Goal: Check status: Check status

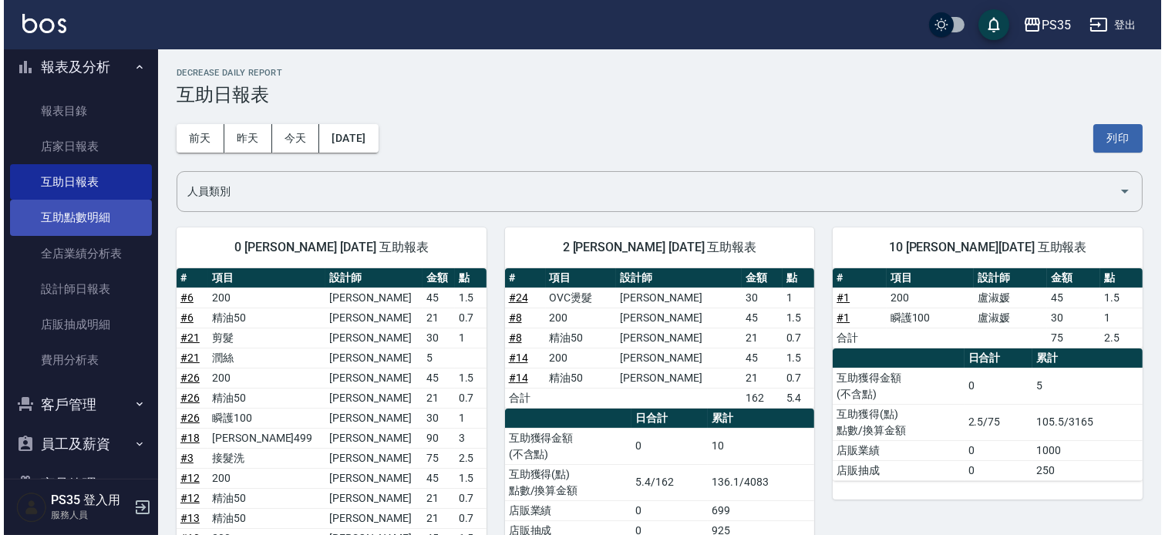
scroll to position [428, 0]
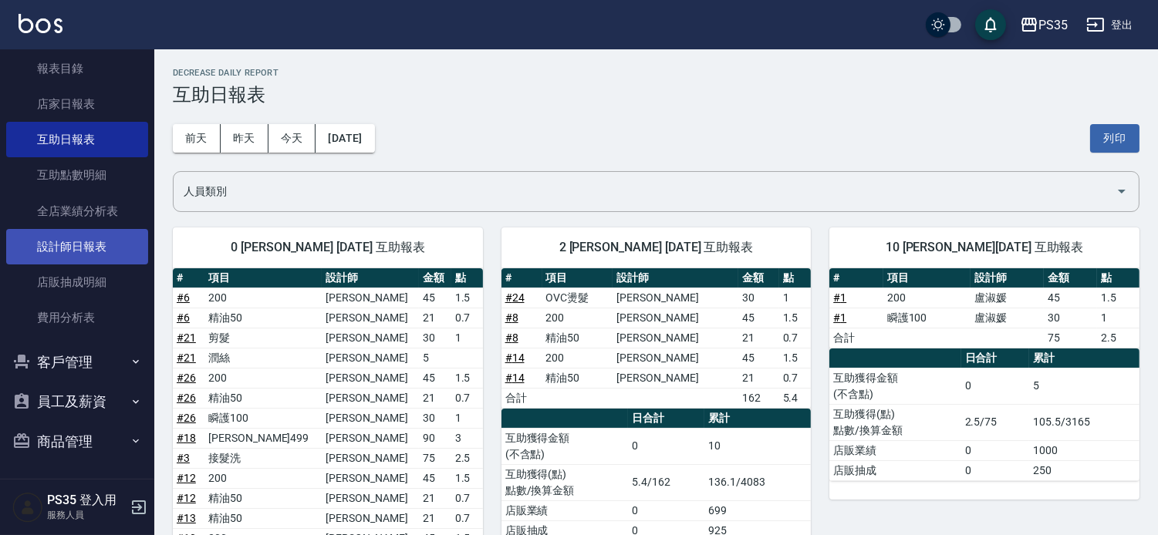
click at [89, 248] on link "設計師日報表" at bounding box center [77, 246] width 142 height 35
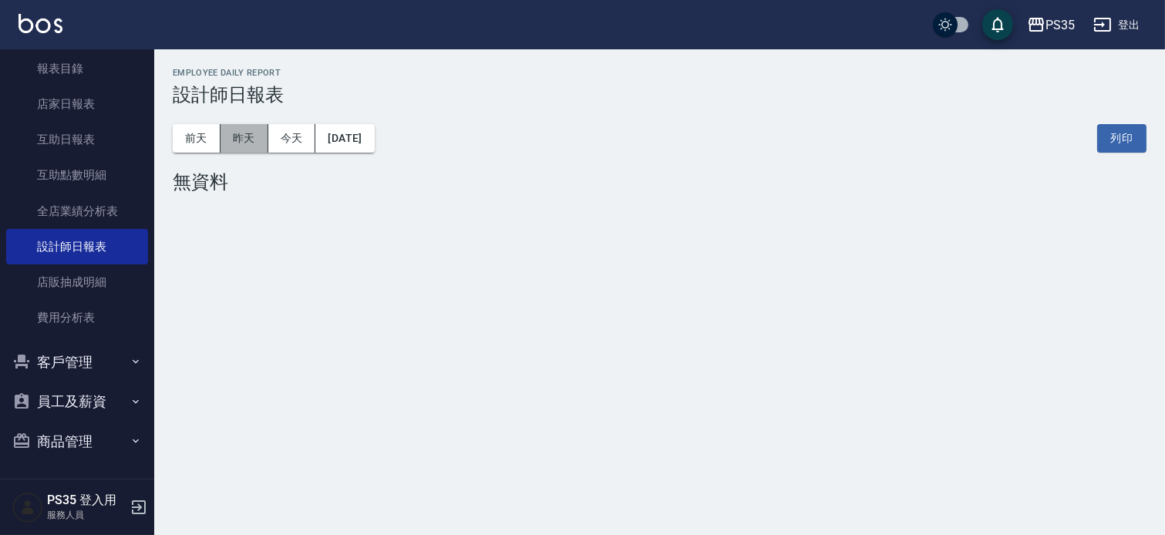
click at [268, 141] on button "昨天" at bounding box center [245, 138] width 48 height 29
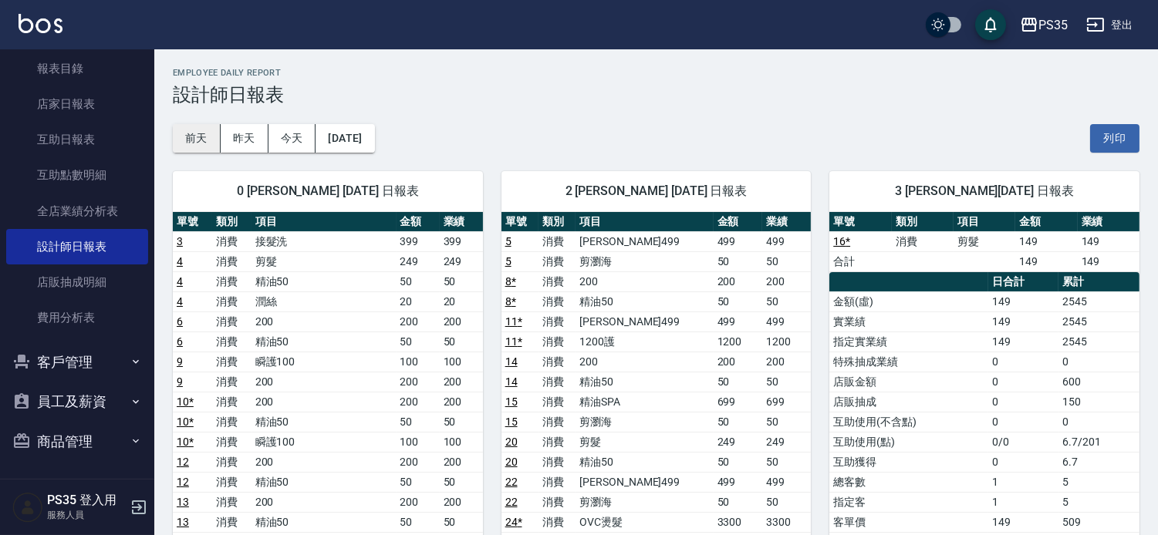
click at [202, 131] on button "前天" at bounding box center [197, 138] width 48 height 29
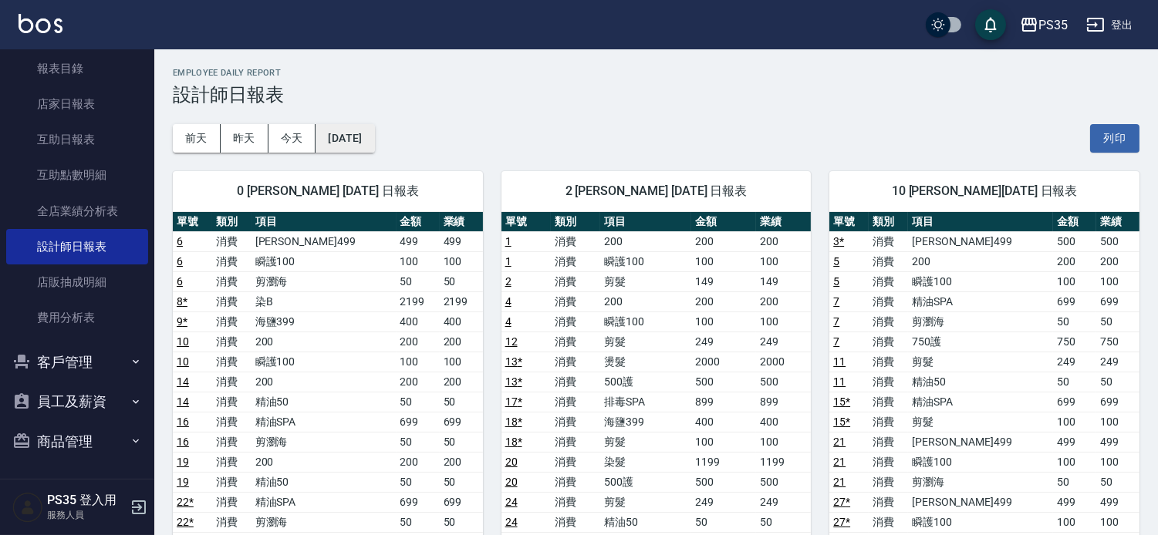
click at [368, 129] on button "[DATE]" at bounding box center [344, 138] width 59 height 29
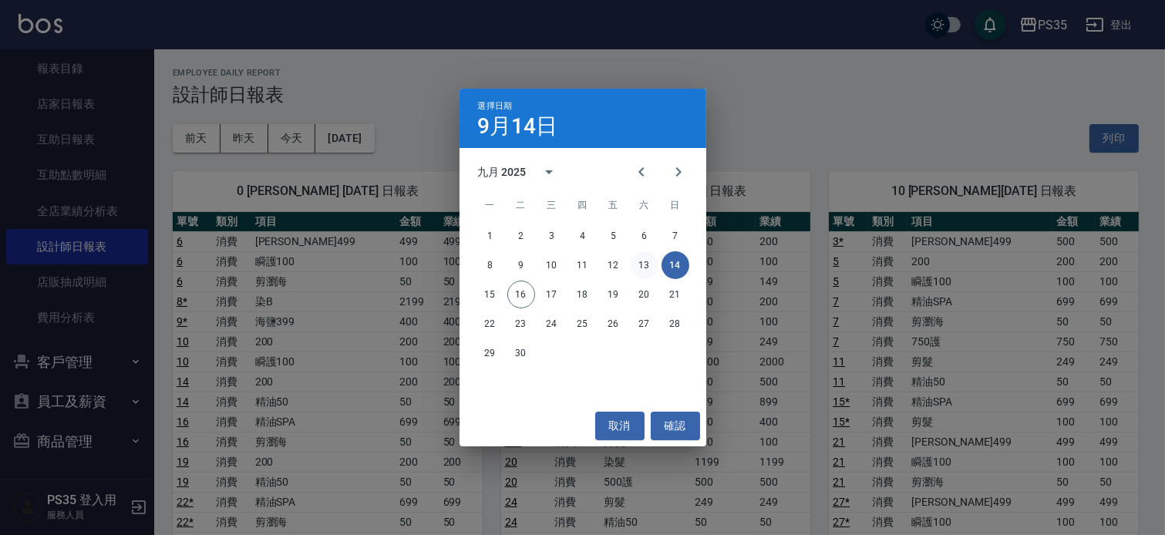
click at [649, 260] on button "13" at bounding box center [645, 265] width 28 height 28
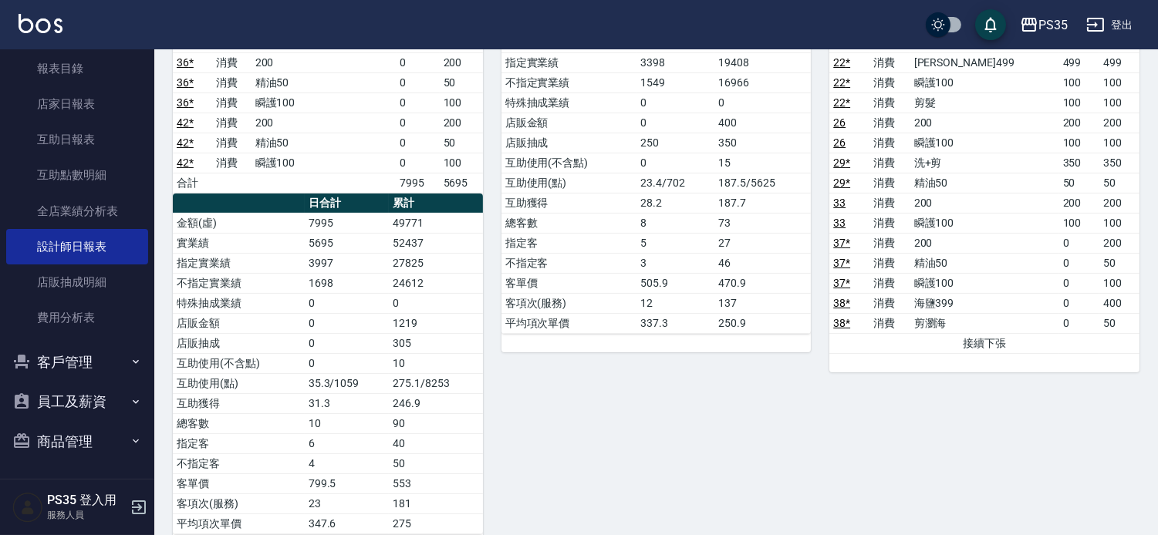
scroll to position [342, 0]
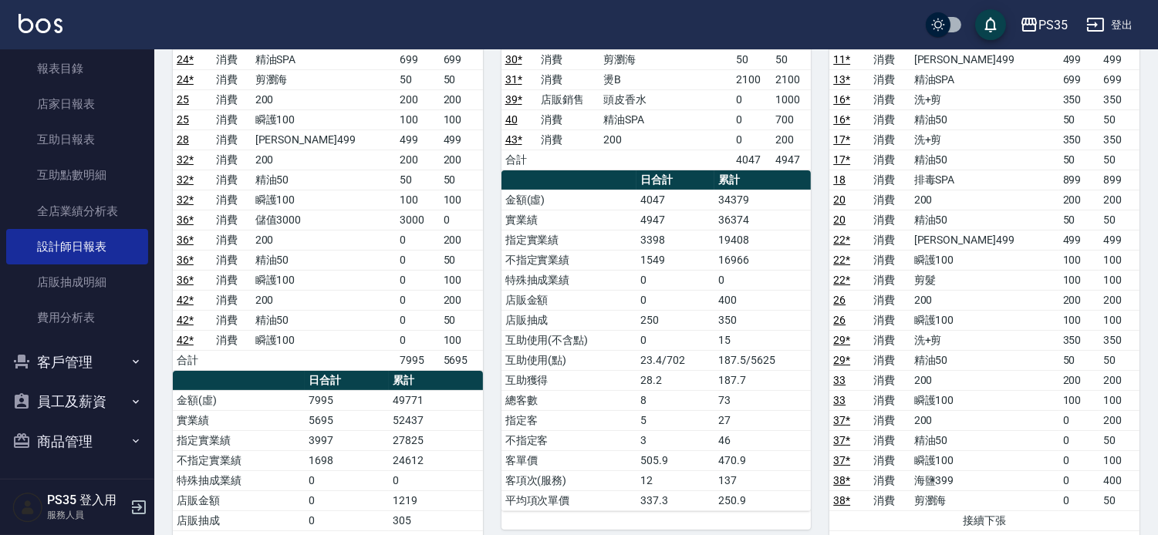
click at [668, 195] on td "4047" at bounding box center [675, 200] width 78 height 20
drag, startPoint x: 531, startPoint y: 414, endPoint x: 527, endPoint y: 305, distance: 108.8
click at [530, 356] on tbody "金額(虛) 4047 34379 實業績 4947 36374 指定實業績 3398 19408 不指定實業績 1549 16966 特殊抽成業績 0 0 店…" at bounding box center [656, 350] width 310 height 321
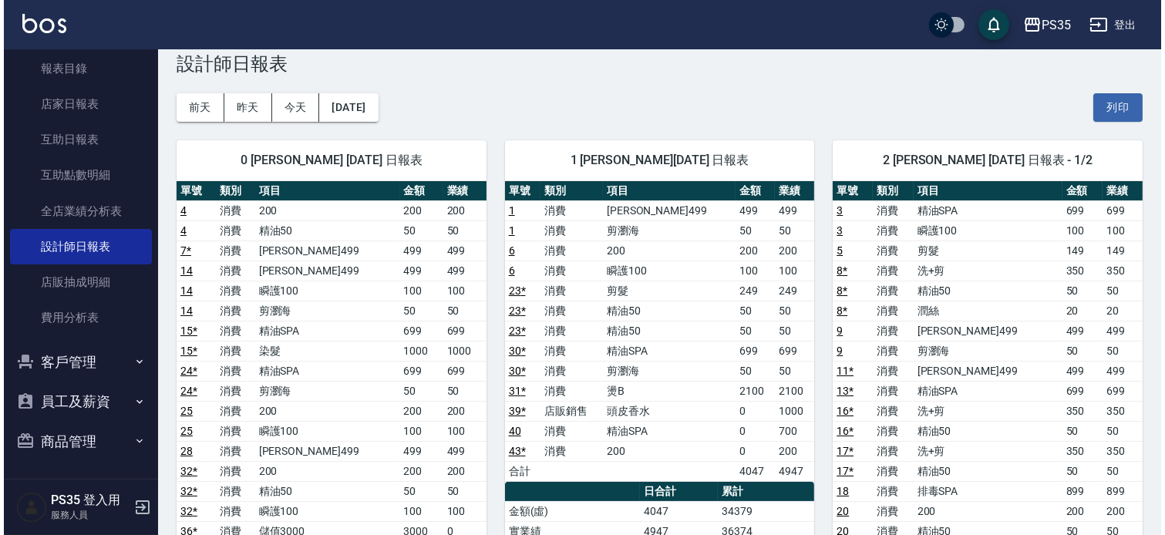
scroll to position [0, 0]
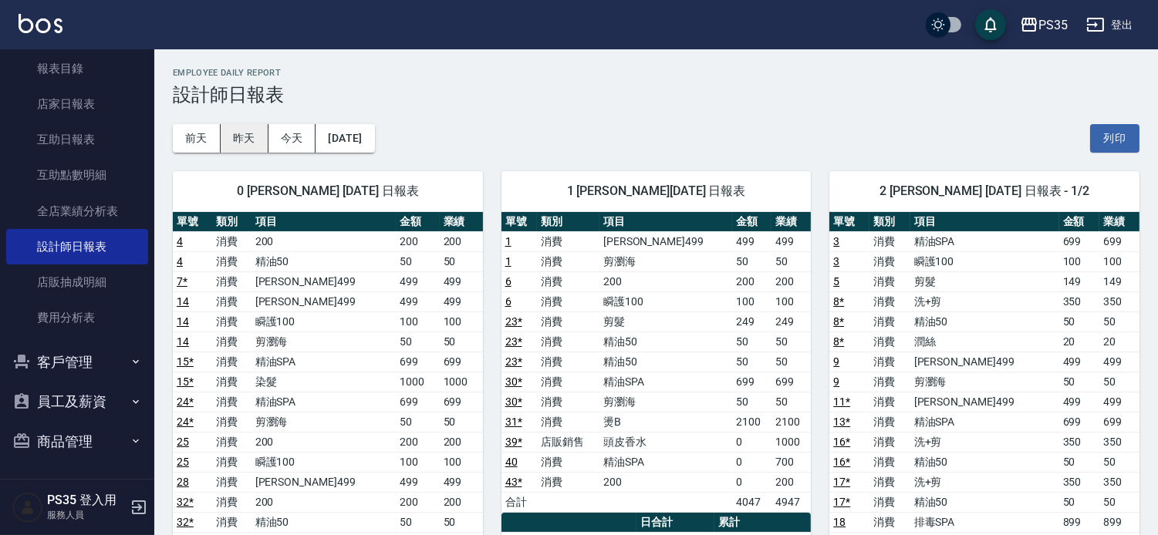
click at [245, 134] on button "昨天" at bounding box center [245, 138] width 48 height 29
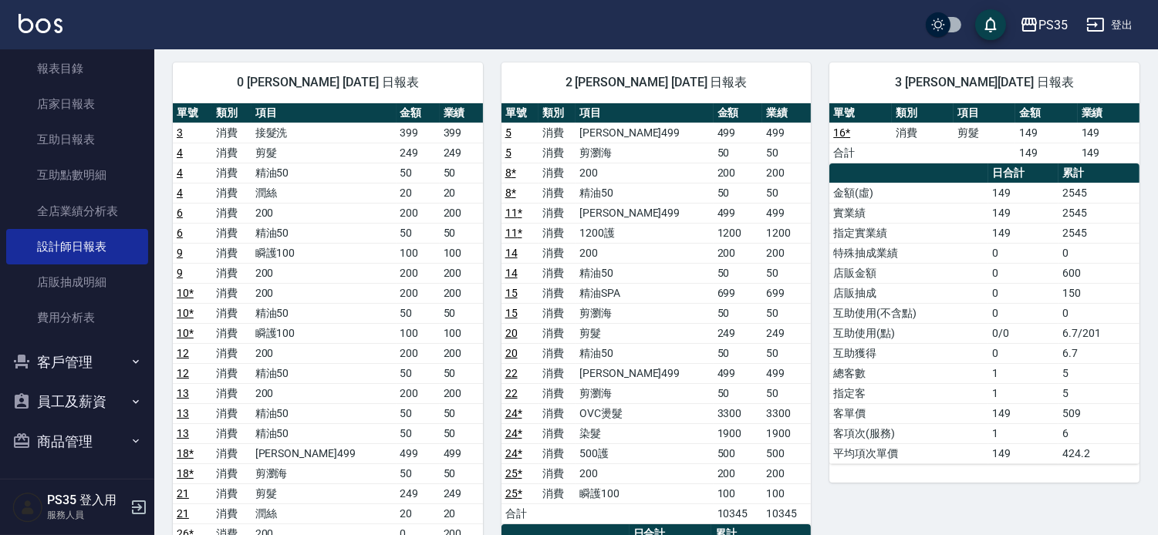
scroll to position [86, 0]
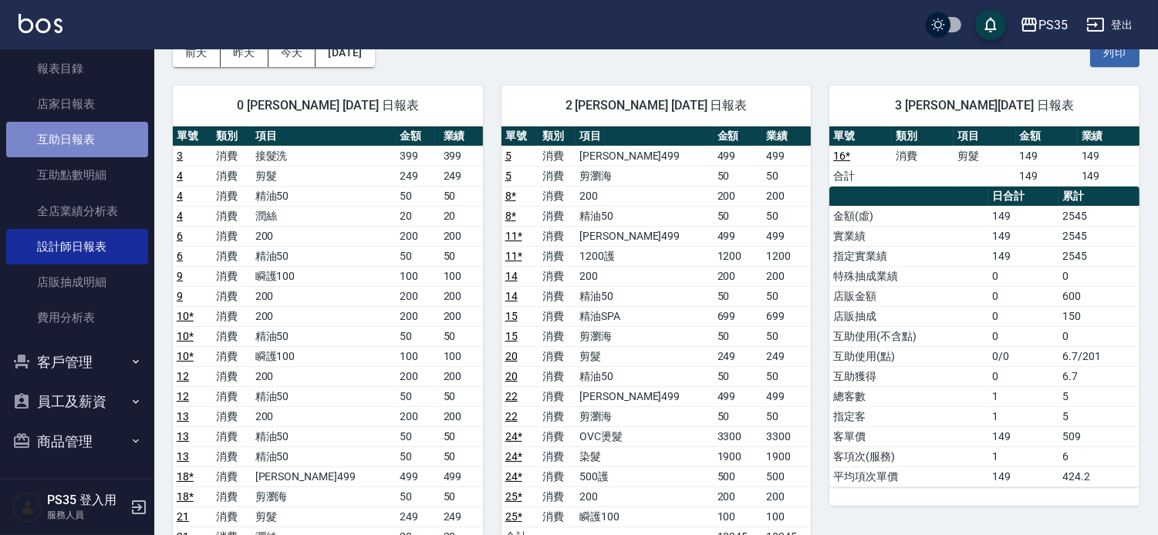
click at [98, 144] on link "互助日報表" at bounding box center [77, 139] width 142 height 35
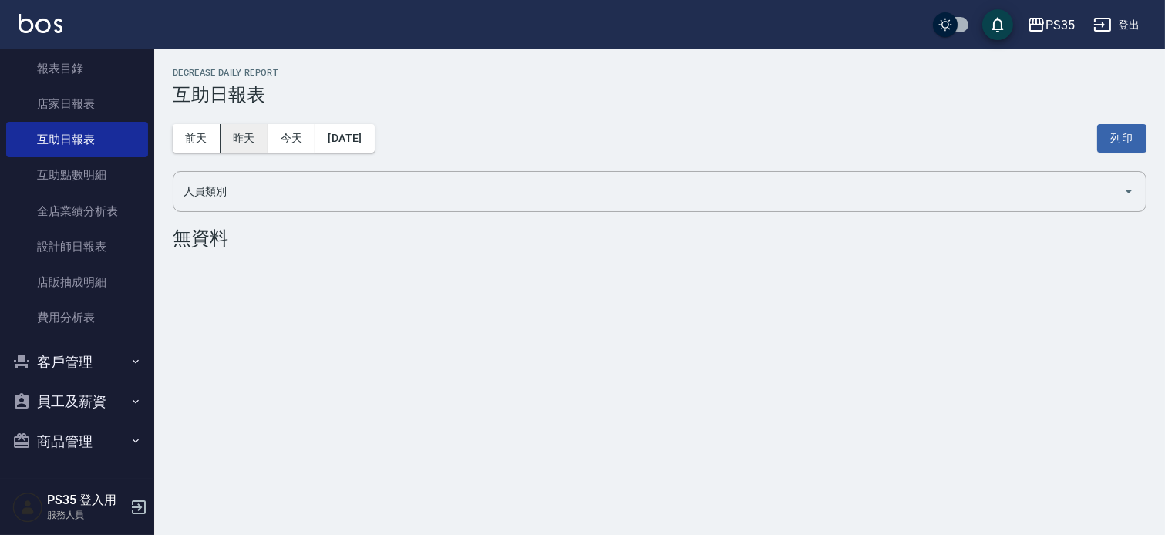
click at [245, 140] on button "昨天" at bounding box center [245, 138] width 48 height 29
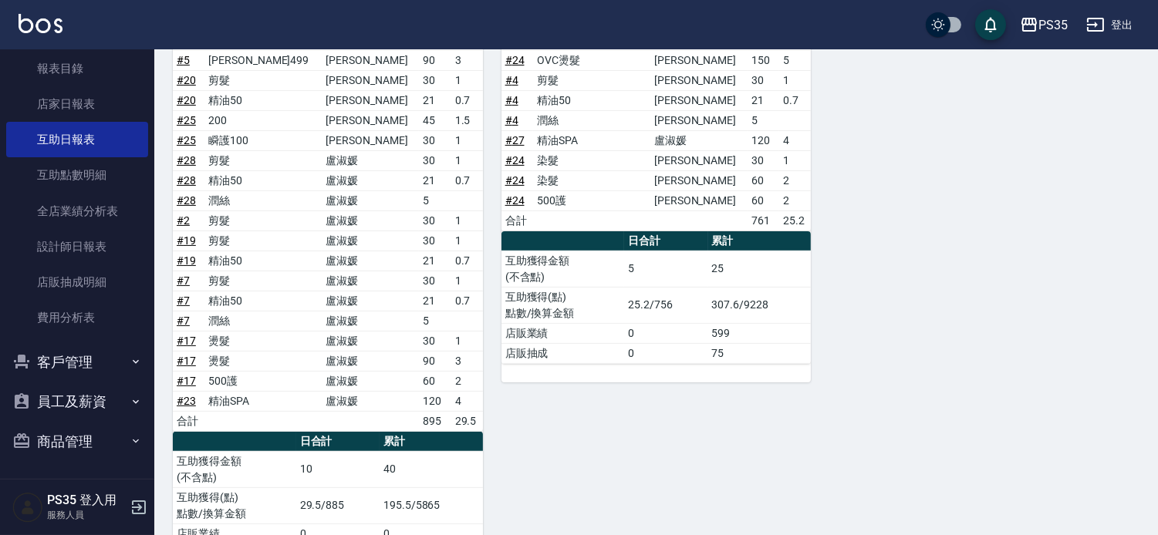
scroll to position [685, 0]
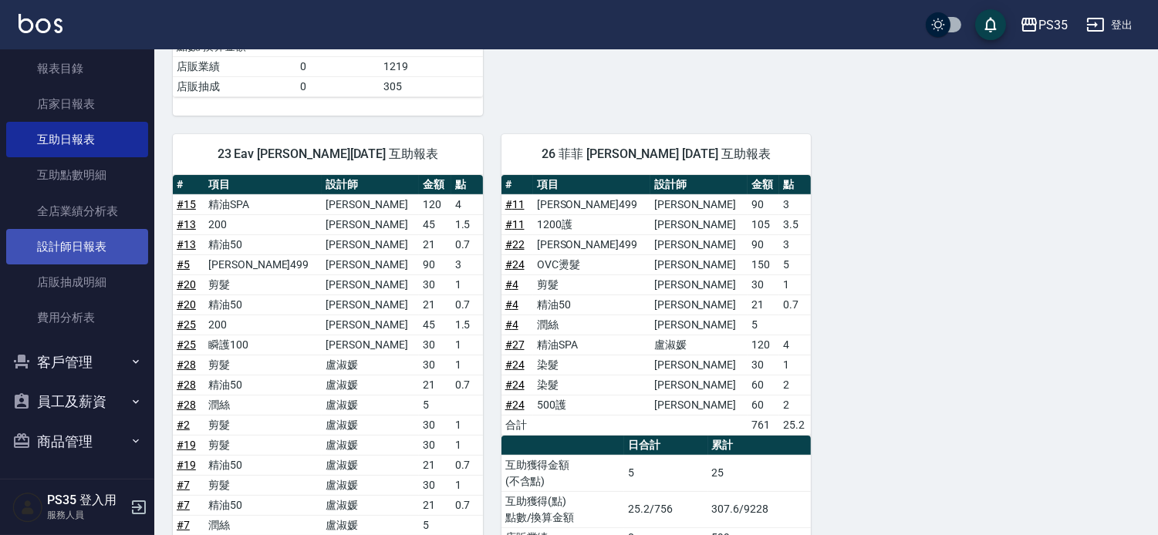
click at [116, 248] on link "設計師日報表" at bounding box center [77, 246] width 142 height 35
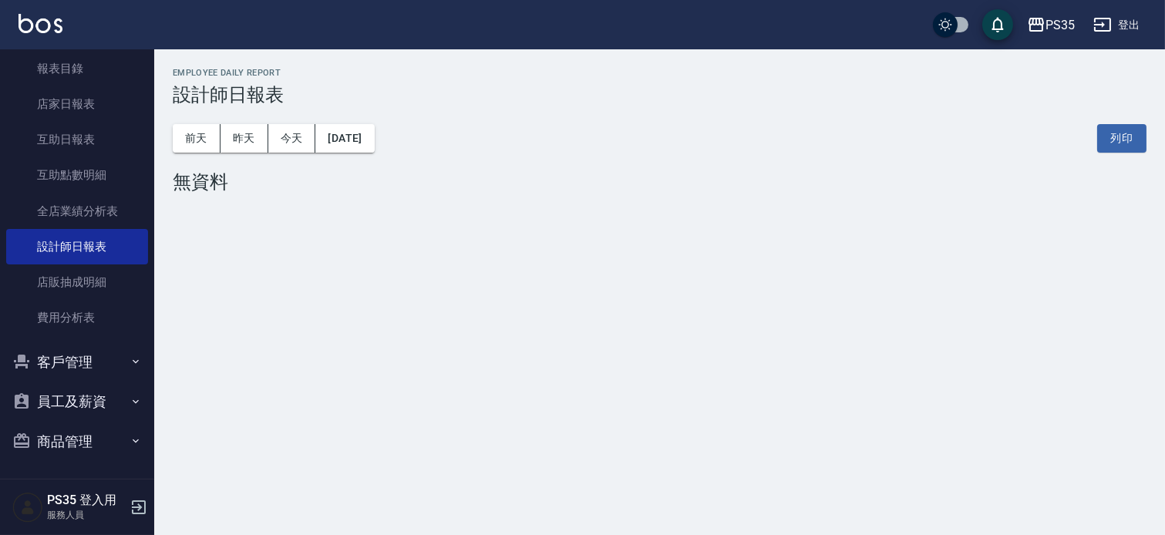
click at [6, 229] on link "設計師日報表" at bounding box center [77, 246] width 142 height 35
drag, startPoint x: 573, startPoint y: 362, endPoint x: 768, endPoint y: 8, distance: 404.2
click at [625, 317] on div "PS35 [DATE] 設計師日報表 列印時間： [DATE][PHONE_NUMBER]:29 Employee Daily Report 設計師日報表 […" at bounding box center [582, 267] width 1165 height 535
